Goal: Task Accomplishment & Management: Use online tool/utility

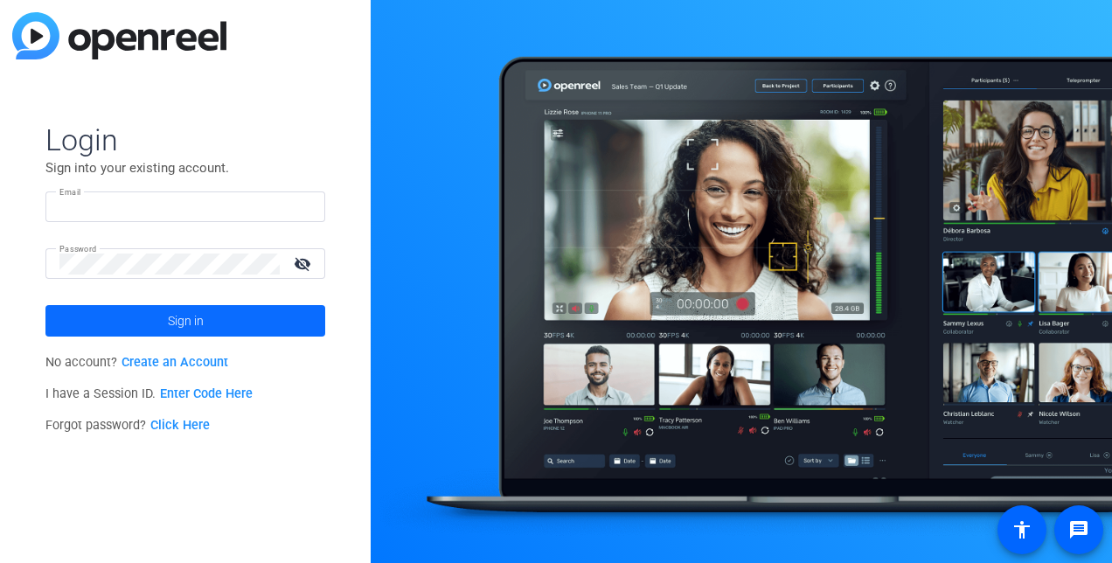
type input "[PERSON_NAME][EMAIL_ADDRESS][PERSON_NAME][PERSON_NAME][DOMAIN_NAME]"
click at [162, 310] on span at bounding box center [185, 321] width 280 height 42
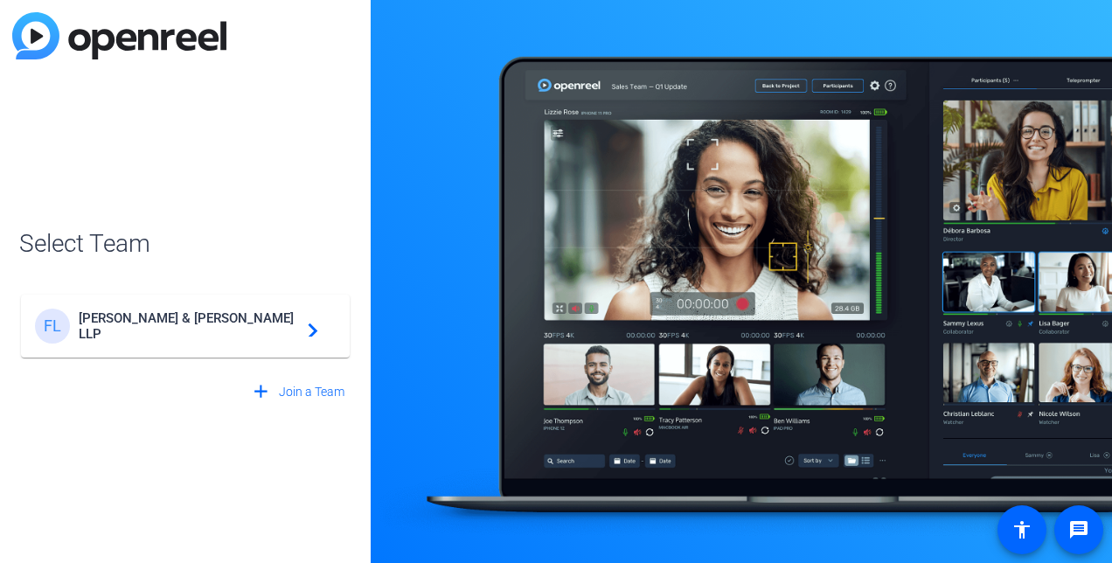
click at [155, 342] on div "FL [PERSON_NAME] & [PERSON_NAME] LLP navigate_next" at bounding box center [185, 326] width 301 height 35
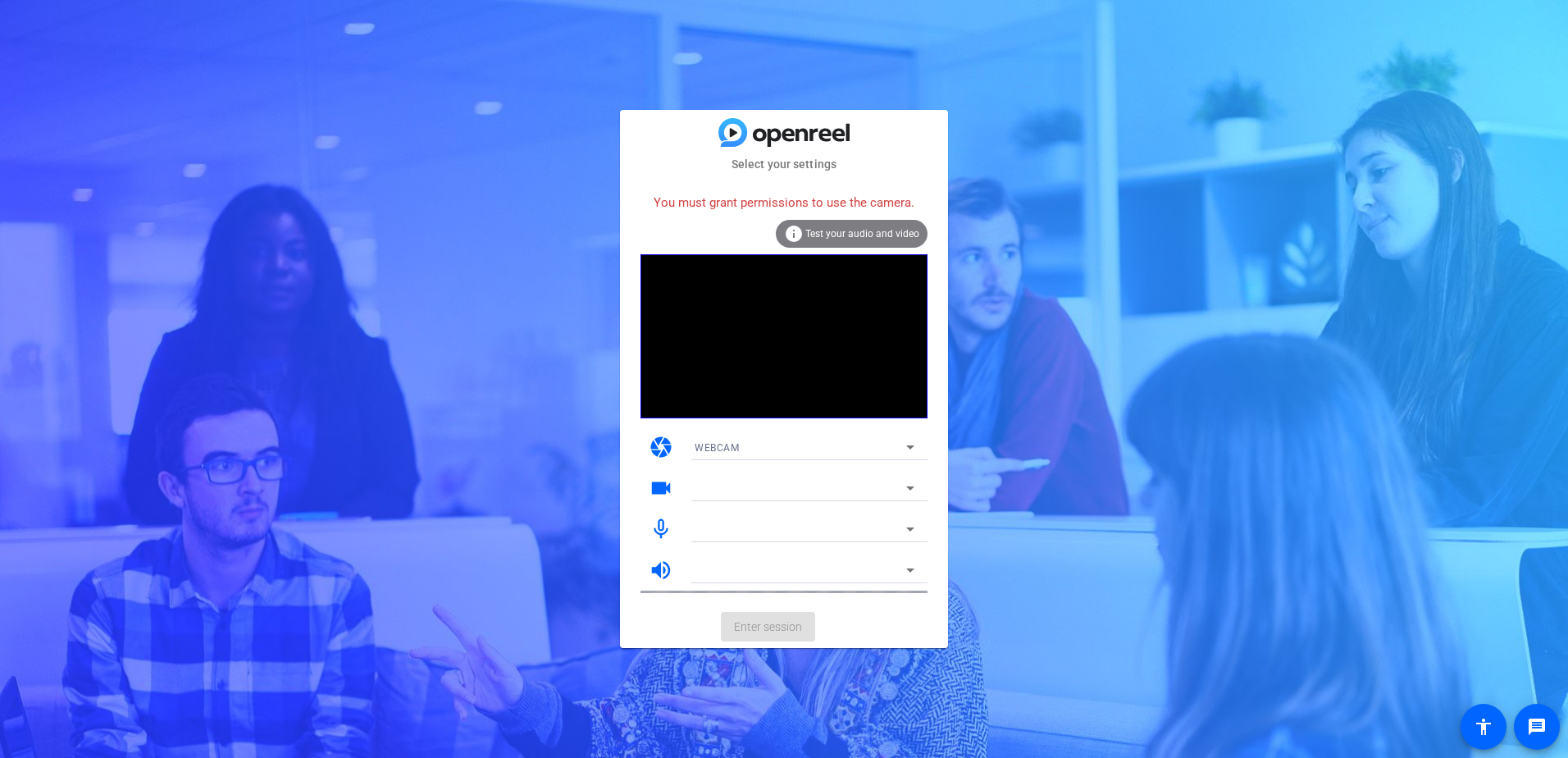
click at [760, 202] on div "You must grant permissions to use the camera." at bounding box center [784, 204] width 287 height 36
